Goal: Task Accomplishment & Management: Manage account settings

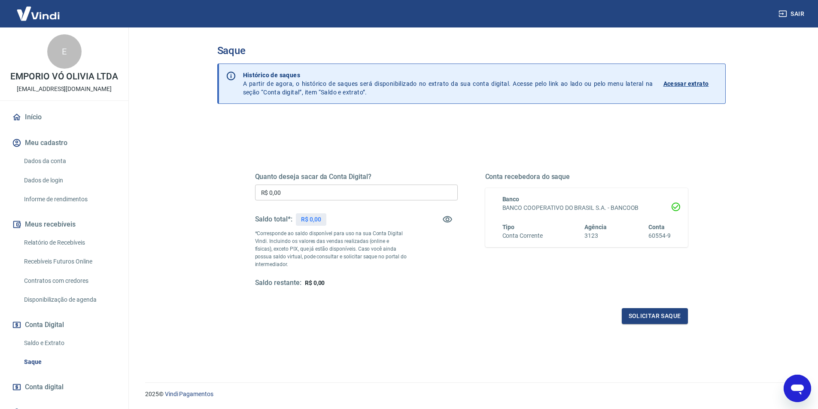
click at [25, 356] on link "Saque" at bounding box center [69, 362] width 97 height 18
click at [33, 358] on link "Saque" at bounding box center [69, 362] width 97 height 18
click at [210, 112] on div "Saque Histórico de saques A partir de agora, o histórico de saques será disponi…" at bounding box center [471, 199] width 529 height 345
click at [44, 359] on link "Saque" at bounding box center [69, 362] width 97 height 18
